Goal: Information Seeking & Learning: Find specific fact

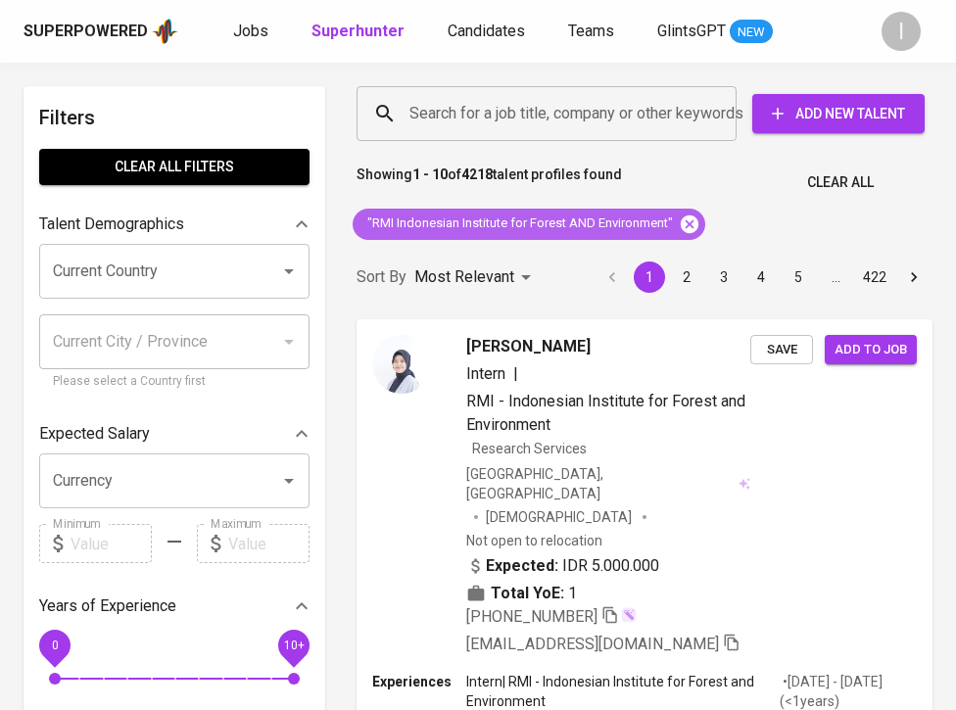
click at [688, 222] on icon at bounding box center [689, 224] width 22 height 22
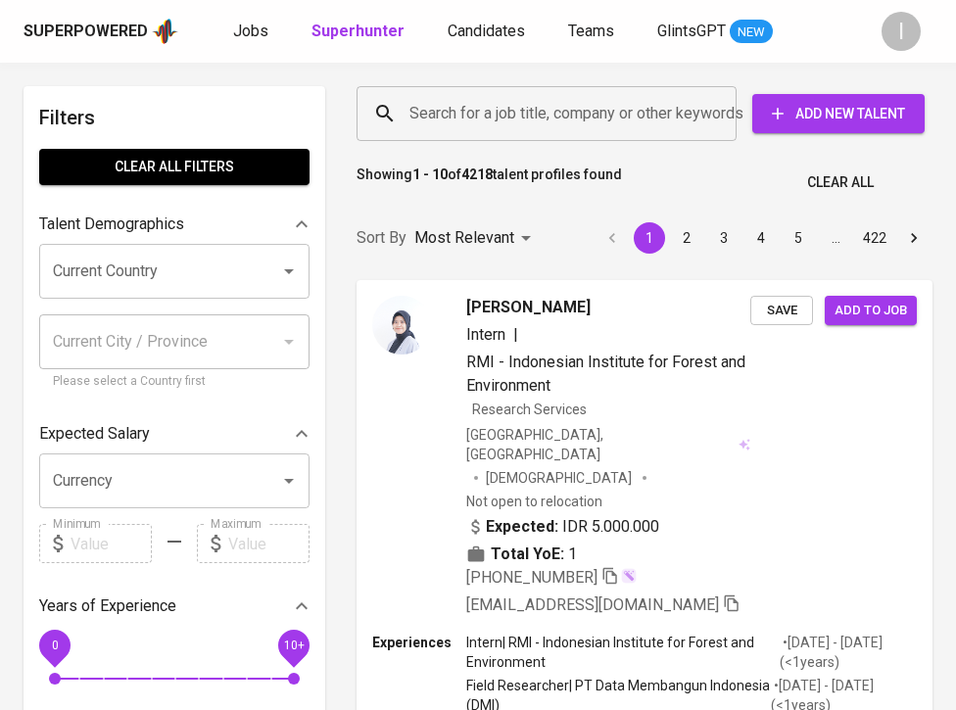
click at [583, 116] on input "Search for a job title, company or other keywords" at bounding box center [551, 113] width 294 height 37
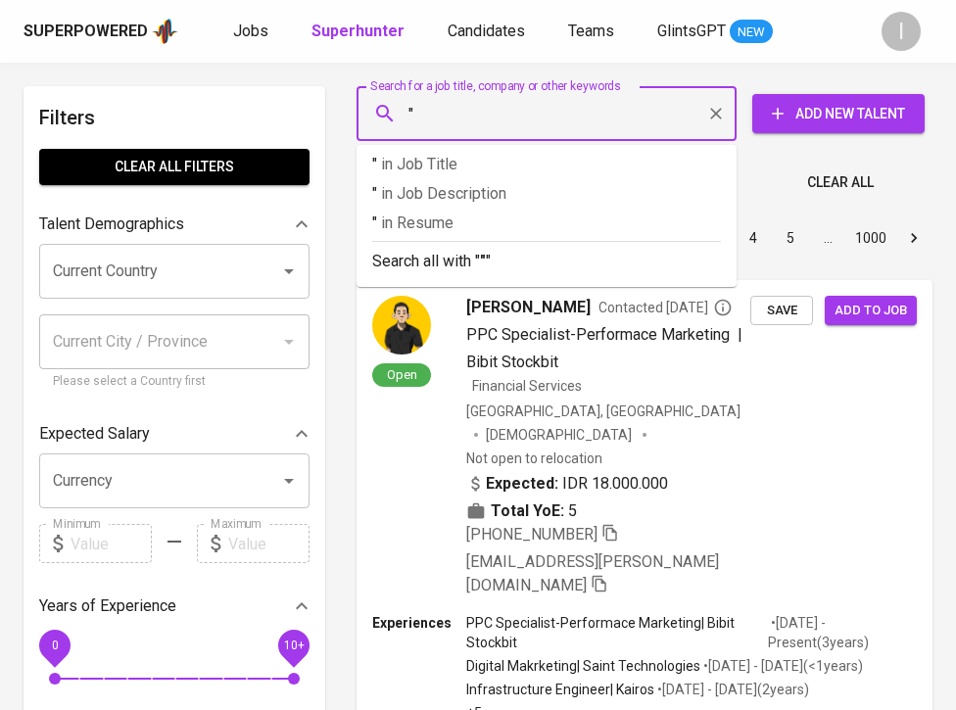
paste input "Green Network"
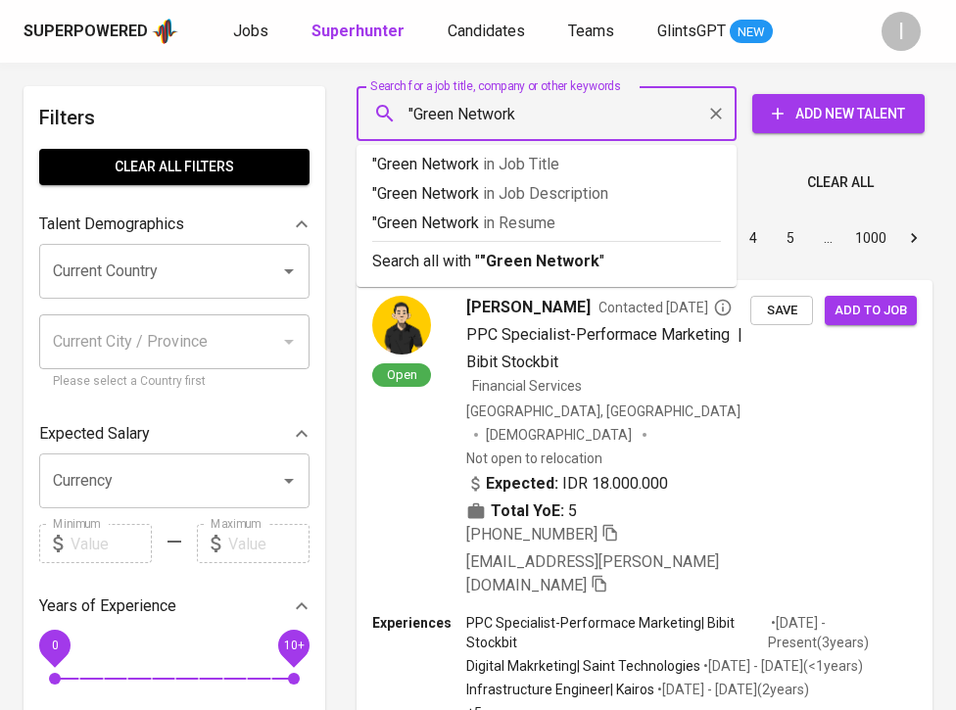
type input ""Green Network""
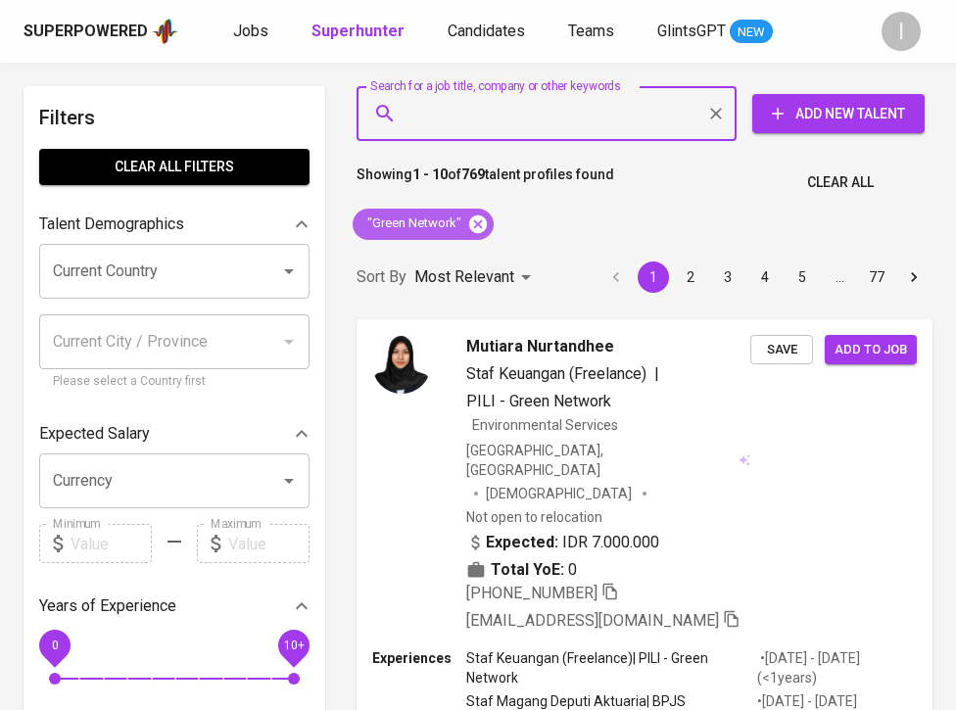
click at [482, 225] on icon at bounding box center [478, 223] width 18 height 18
click at [557, 109] on input "Search for a job title, company or other keywords" at bounding box center [551, 113] width 294 height 37
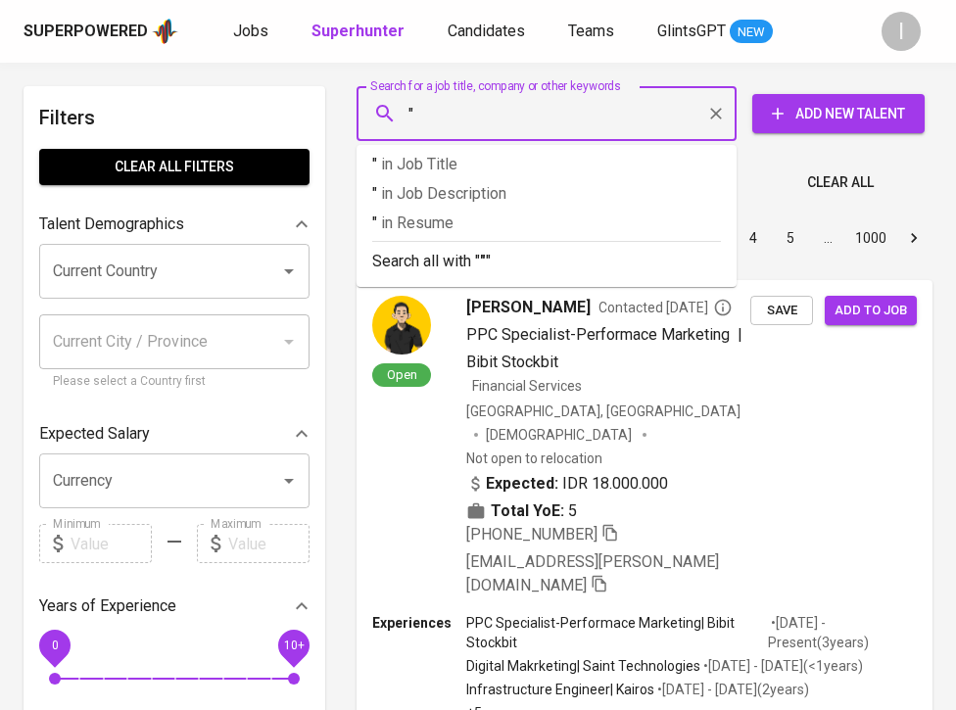
paste input "Japindo Amanah Ilmiah"
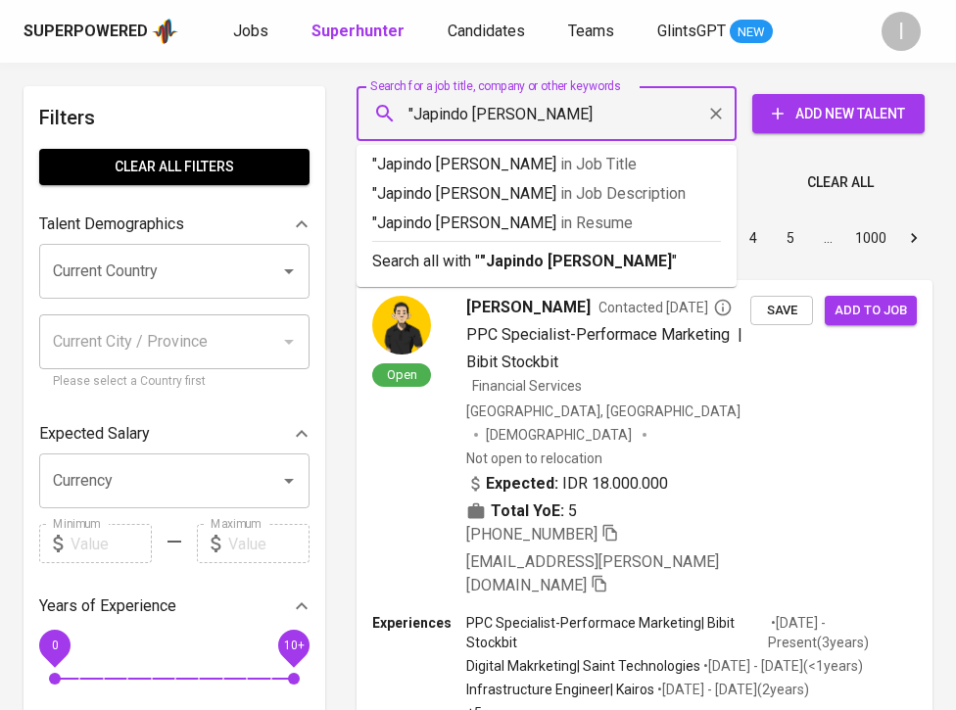
type input ""Japindo Amanah Ilmiah""
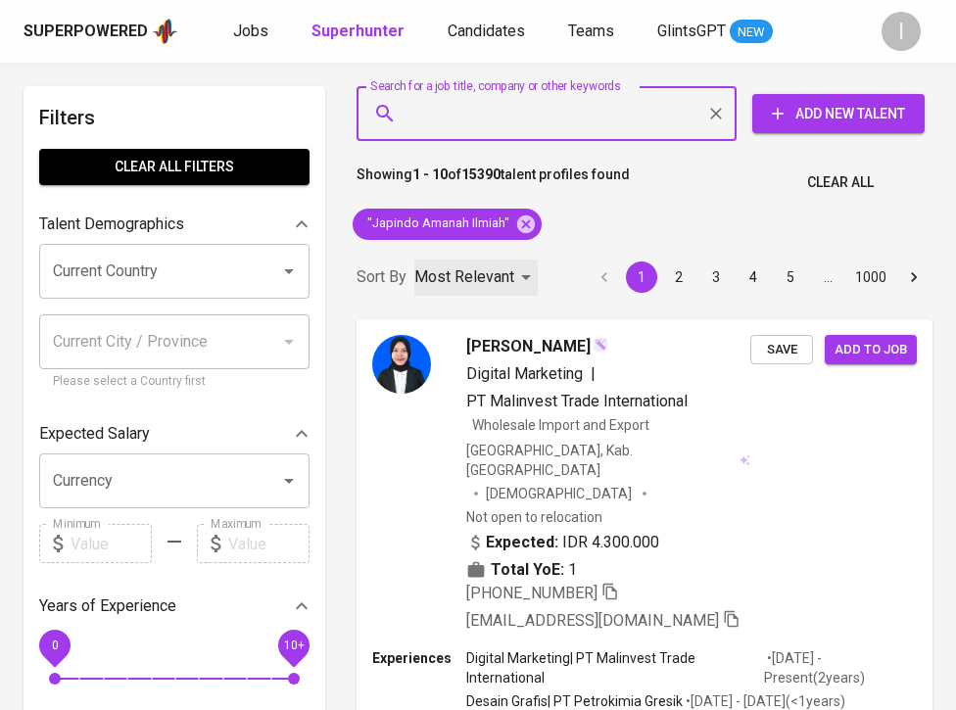
click at [487, 283] on p "Most Relevant" at bounding box center [464, 276] width 100 height 23
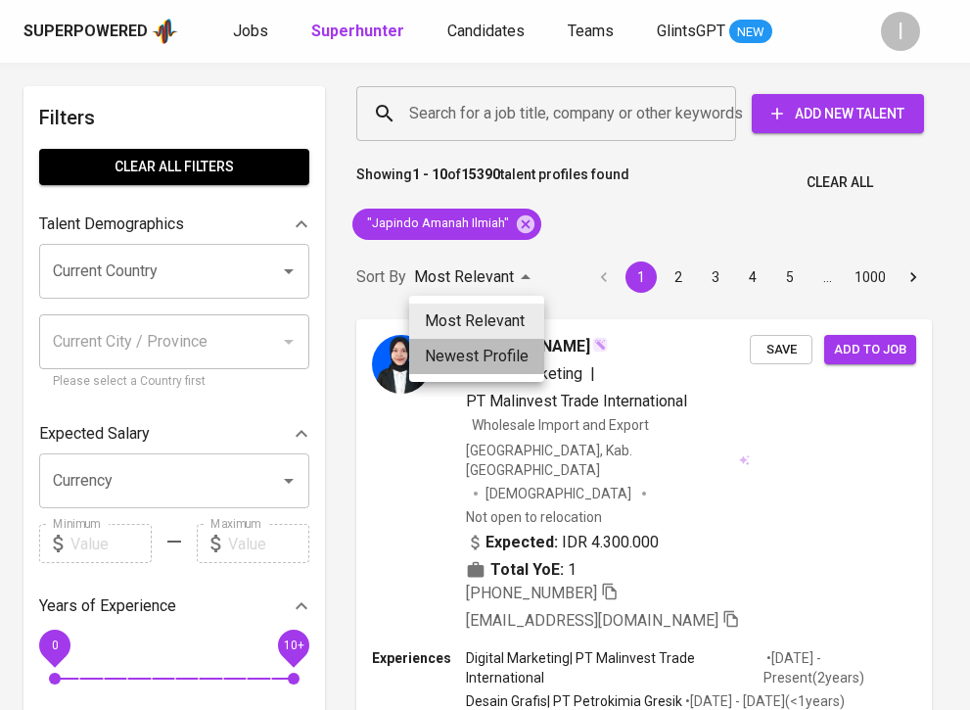
click at [476, 356] on li "Newest Profile" at bounding box center [476, 356] width 135 height 35
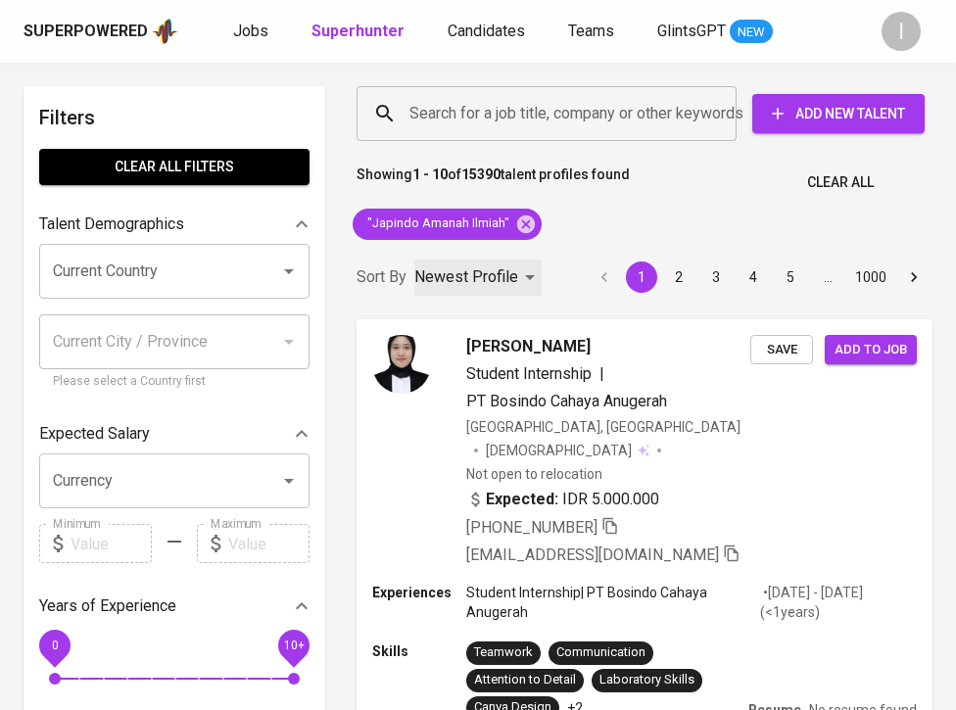
click at [489, 265] on p "Newest Profile" at bounding box center [466, 276] width 104 height 23
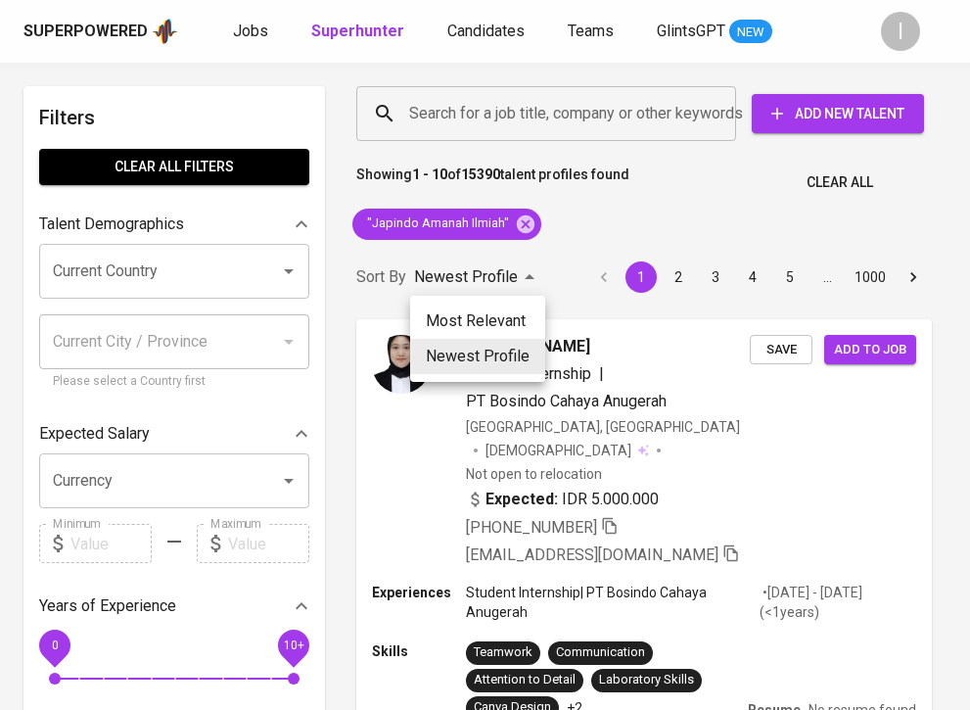
click at [491, 314] on li "Most Relevant" at bounding box center [477, 321] width 135 height 35
type input "MOST_RELEVANT"
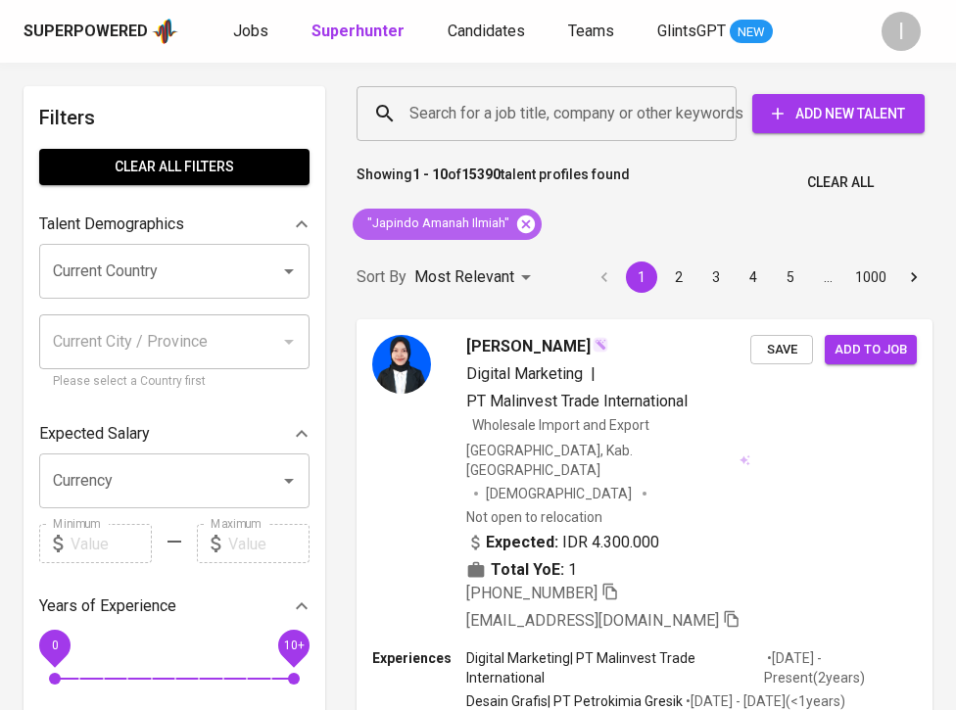
click at [527, 221] on icon at bounding box center [526, 224] width 22 height 22
click at [535, 117] on input "Search for a job title, company or other keywords" at bounding box center [551, 113] width 294 height 37
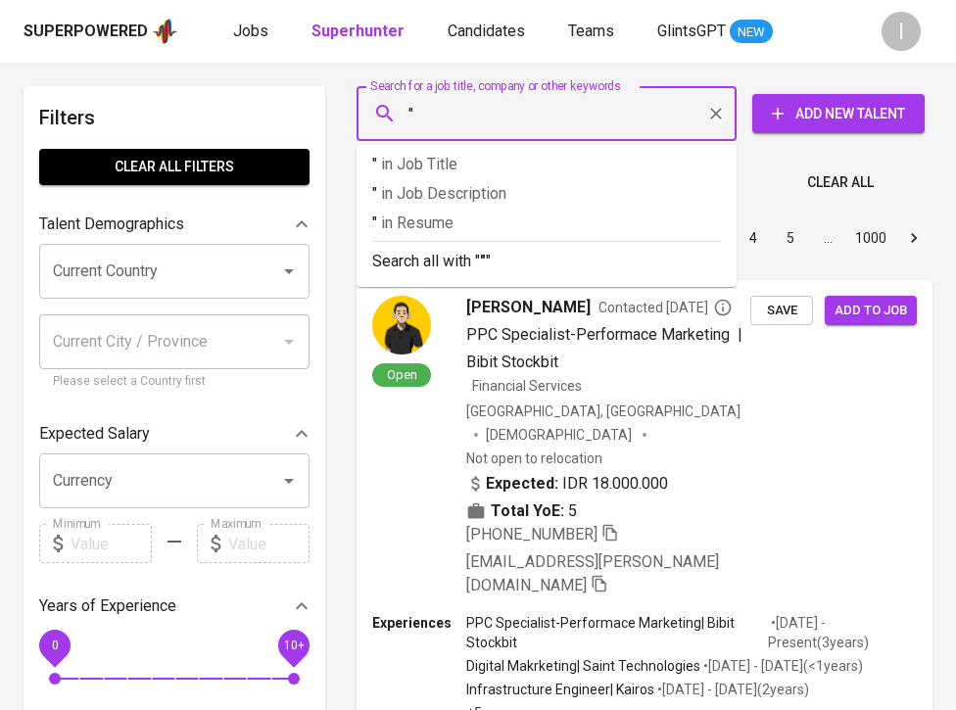
paste input "Indo Abadi Sarimakmur"
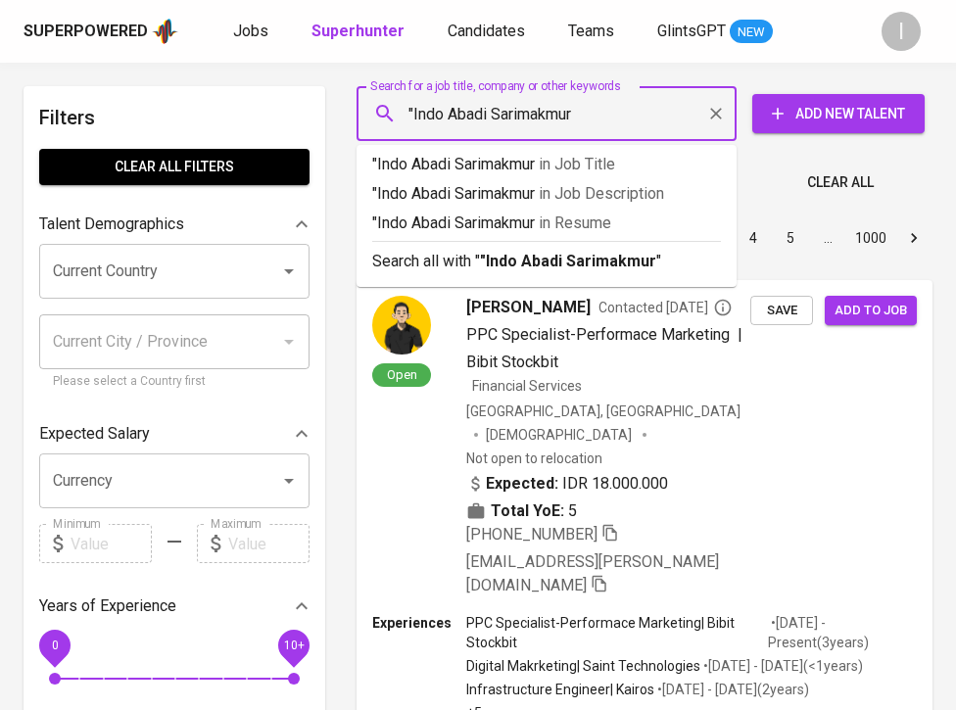
type input ""Indo Abadi Sarimakmur""
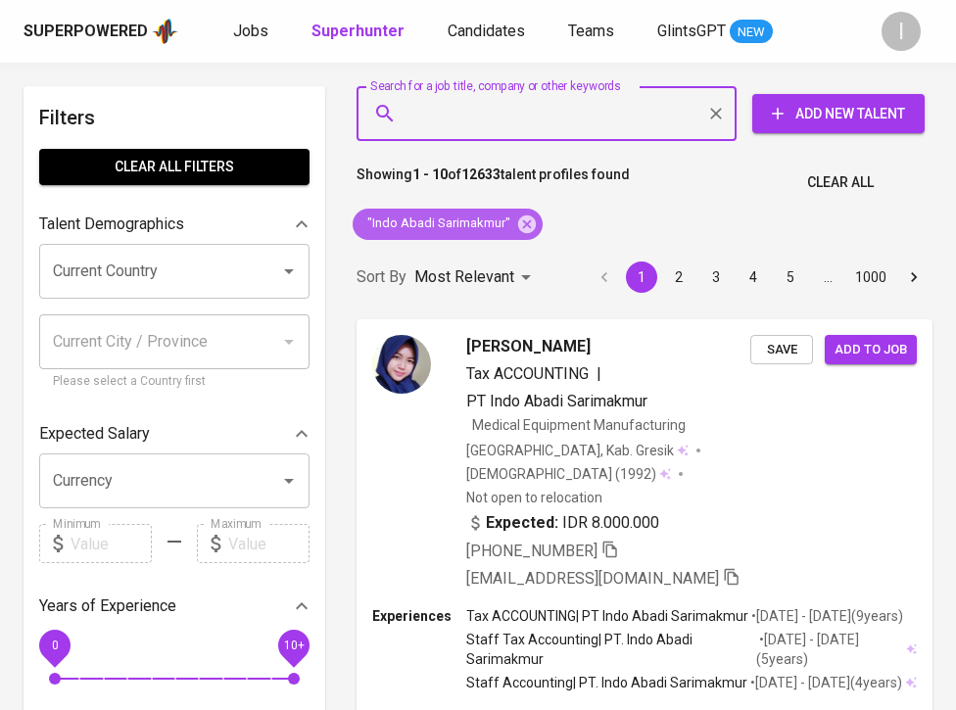
click at [462, 225] on span ""Indo Abadi Sarimakmur"" at bounding box center [436, 223] width 169 height 19
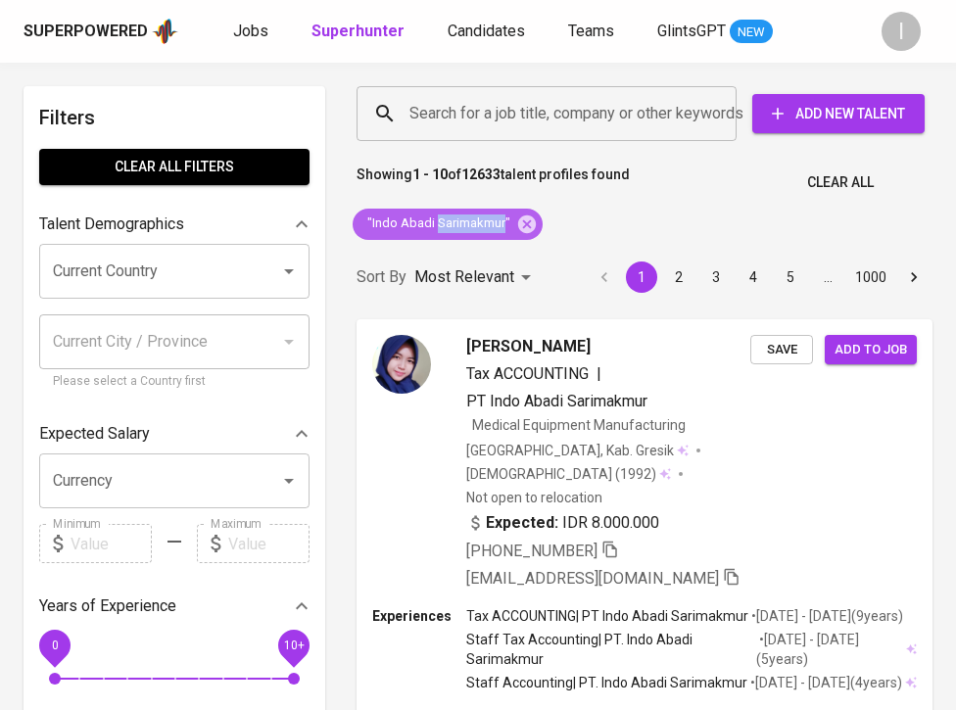
click at [462, 225] on span ""Indo Abadi Sarimakmur"" at bounding box center [436, 223] width 169 height 19
copy div ""Indo Abadi Sarimakmur""
drag, startPoint x: 531, startPoint y: 222, endPoint x: 529, endPoint y: 118, distance: 103.8
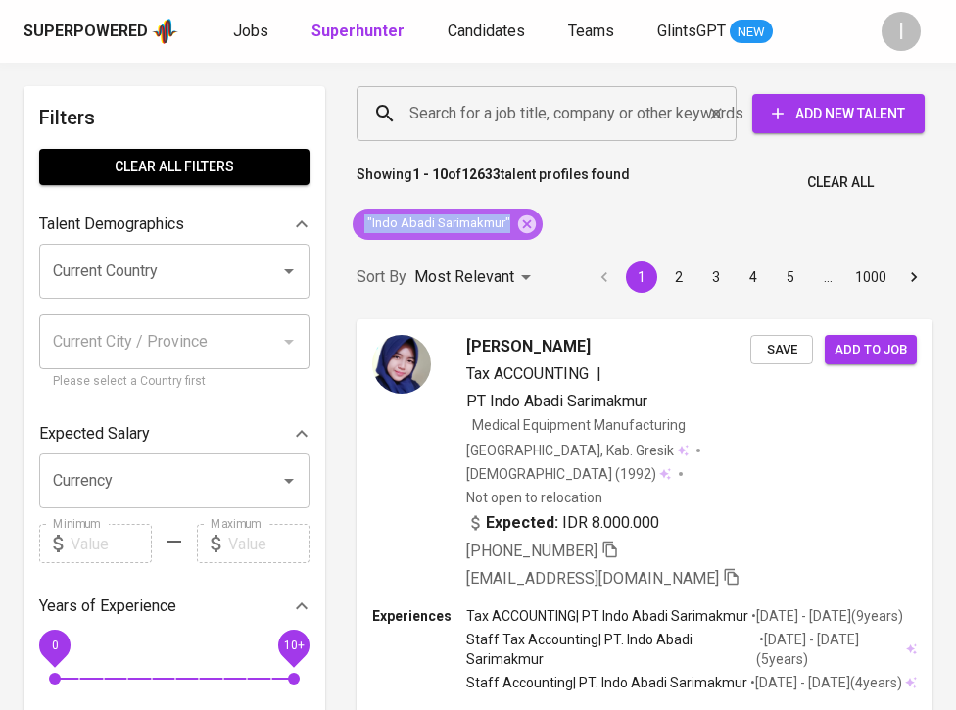
click at [530, 222] on icon at bounding box center [527, 223] width 18 height 18
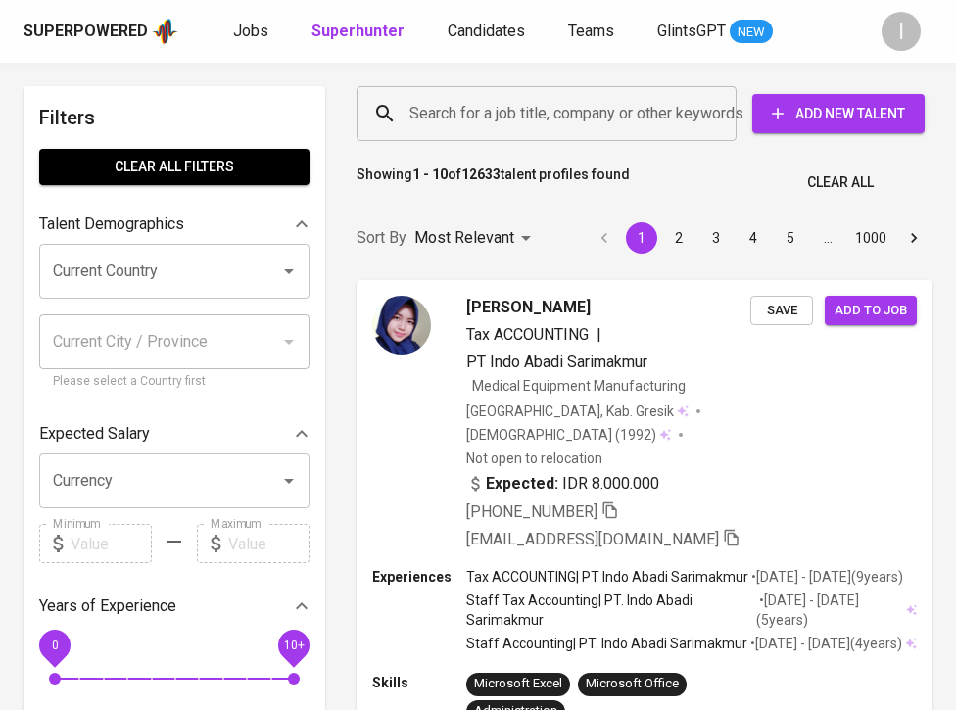
click at [534, 117] on input "Search for a job title, company or other keywords" at bounding box center [551, 113] width 294 height 37
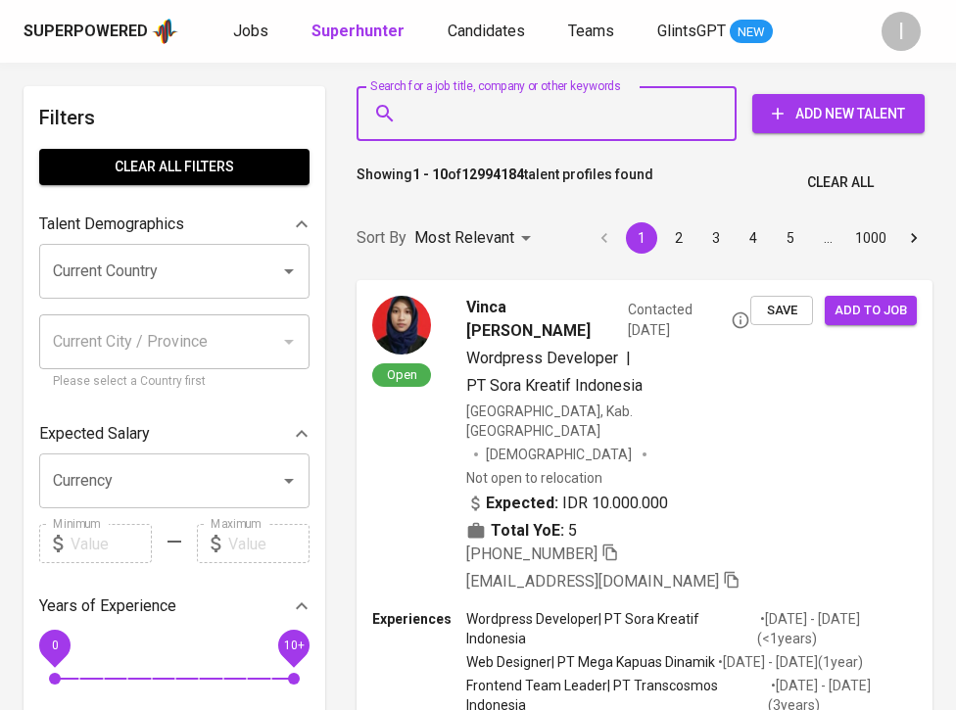
paste input ""Indo Abadi Sarimakmur""
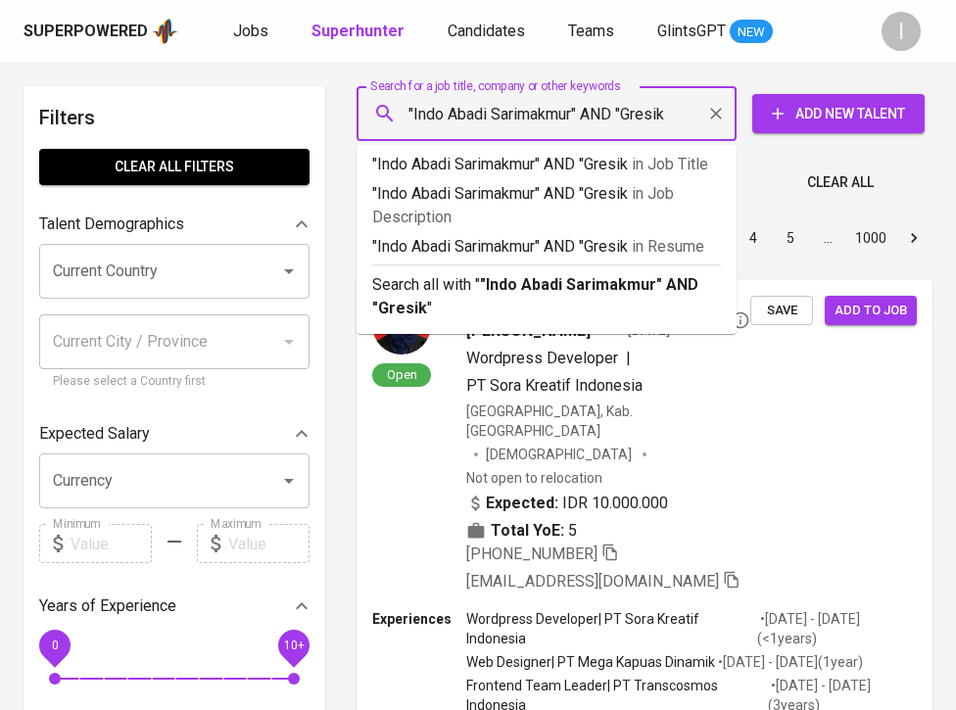
type input ""Indo Abadi Sarimakmur" AND "Gresik""
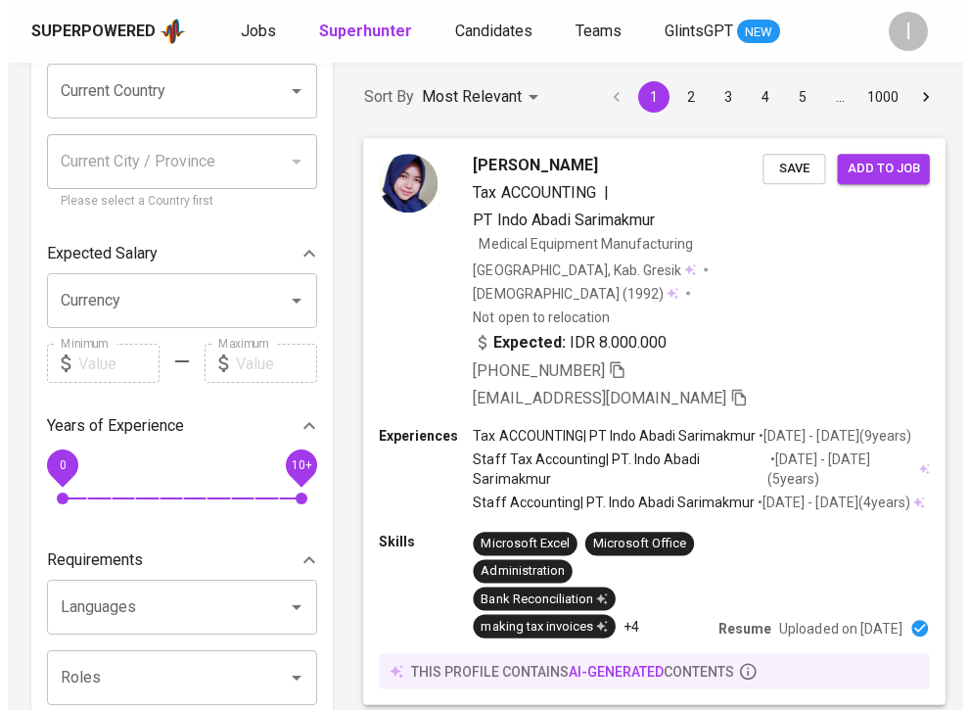
scroll to position [163, 0]
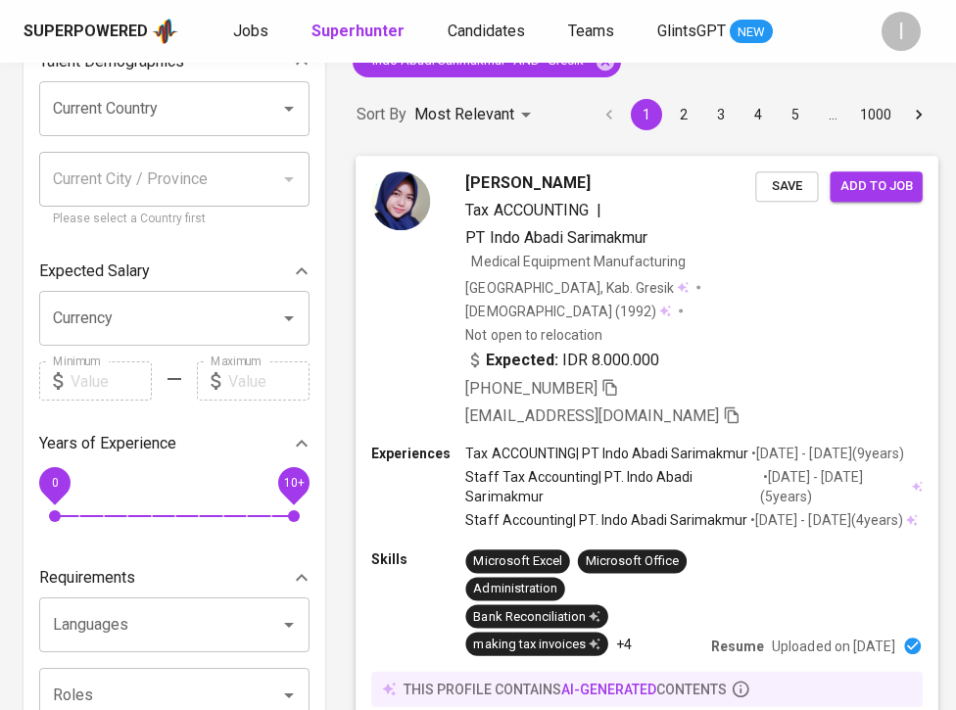
click at [765, 393] on div "Nur Chamidah Tax ACCOUNTING | PT Indo Abadi Sarimakmur Medical Equipment Manufa…" at bounding box center [646, 300] width 583 height 288
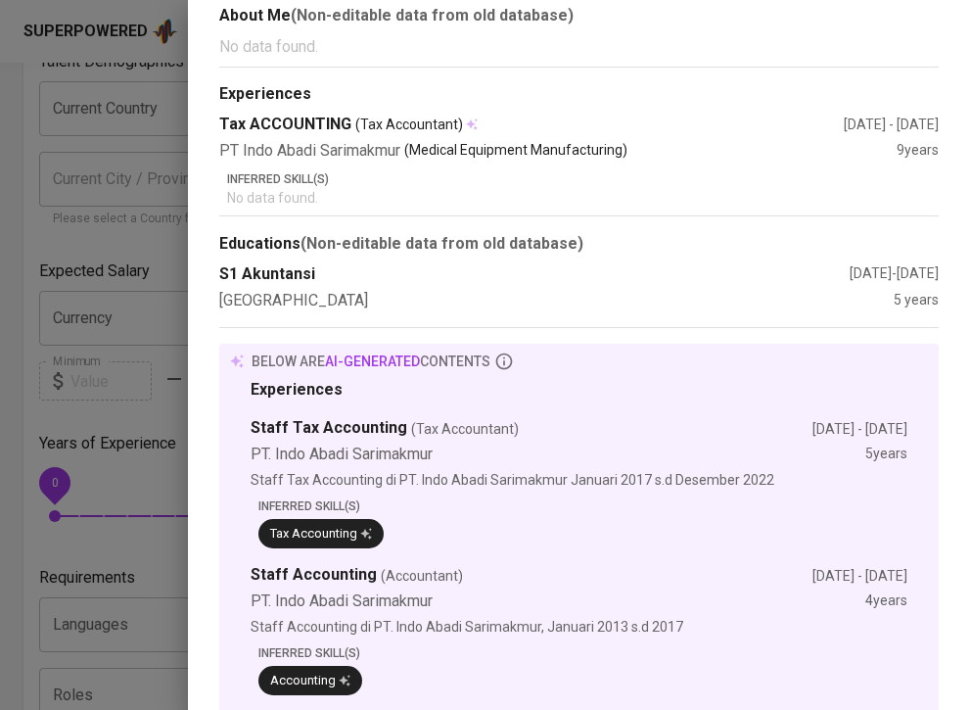
scroll to position [0, 0]
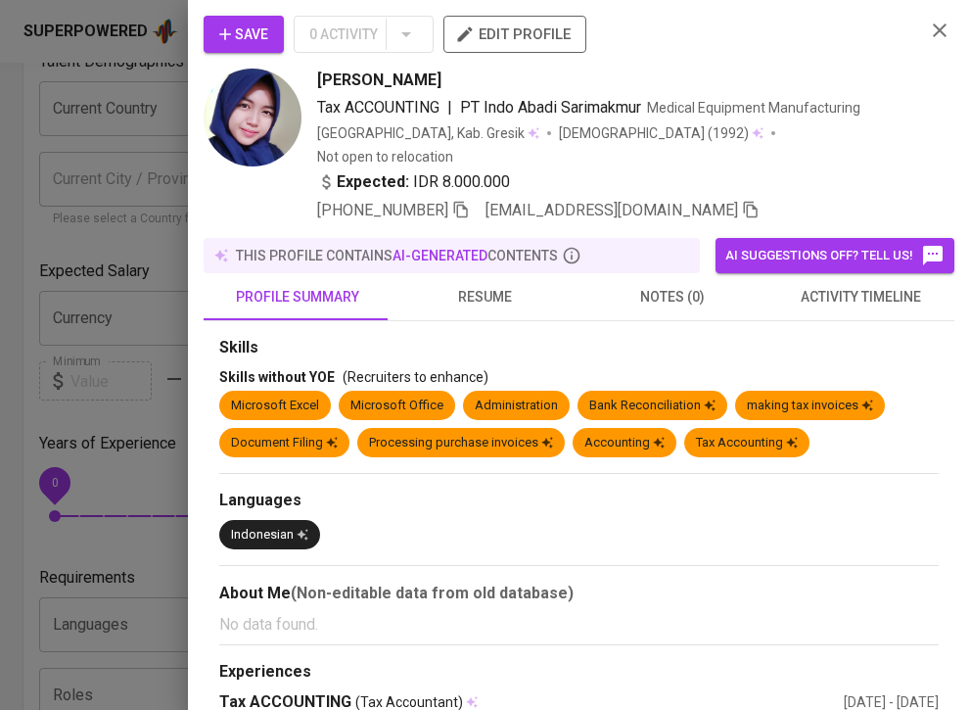
click at [151, 141] on div at bounding box center [485, 355] width 970 height 710
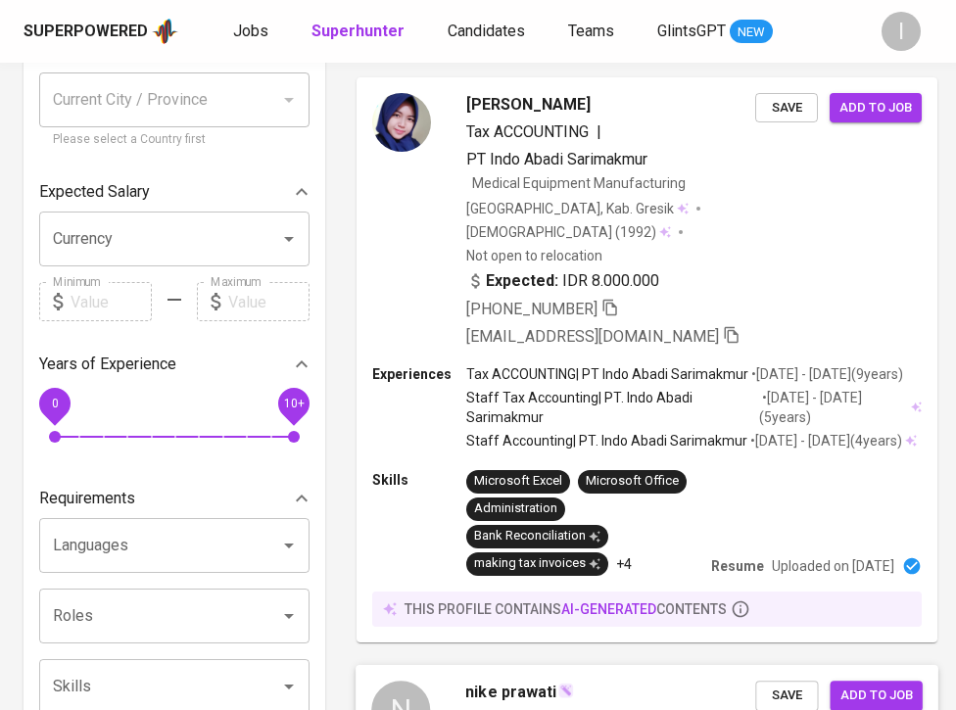
scroll to position [235, 0]
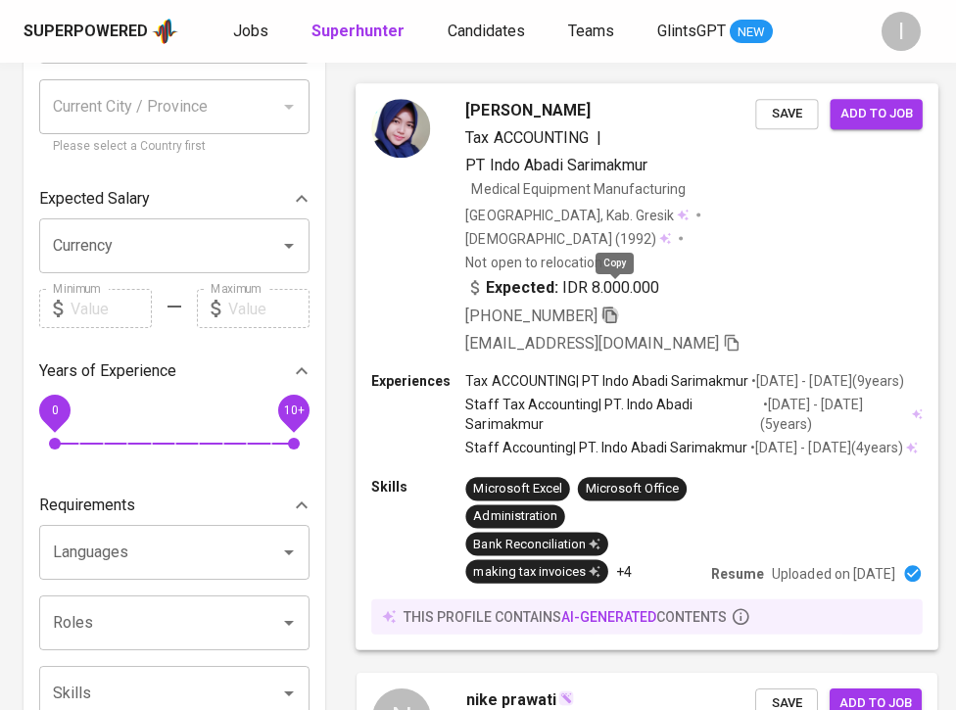
click at [619, 305] on icon "button" at bounding box center [610, 314] width 18 height 18
